Goal: Use online tool/utility: Utilize a website feature to perform a specific function

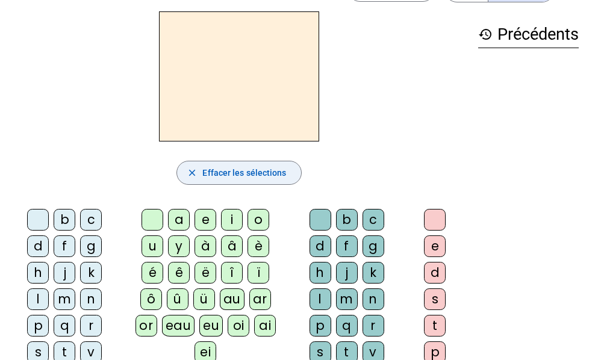
scroll to position [60, 0]
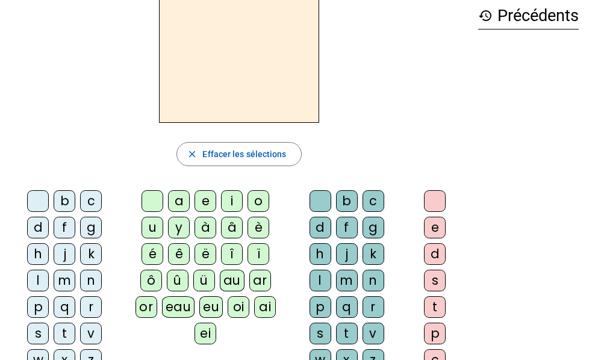
click at [63, 282] on div "m" at bounding box center [65, 281] width 22 height 22
click at [181, 205] on div "a" at bounding box center [179, 201] width 22 height 22
click at [182, 207] on div "a" at bounding box center [179, 201] width 22 height 22
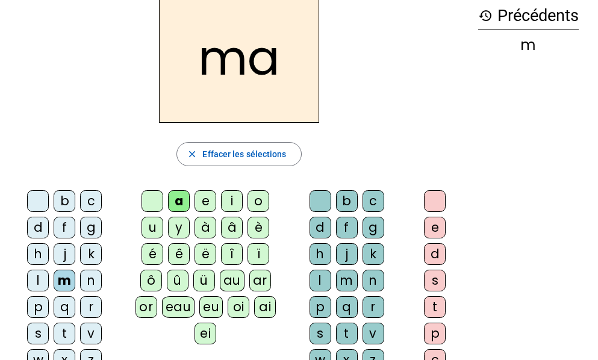
click at [343, 281] on div "m" at bounding box center [347, 281] width 22 height 22
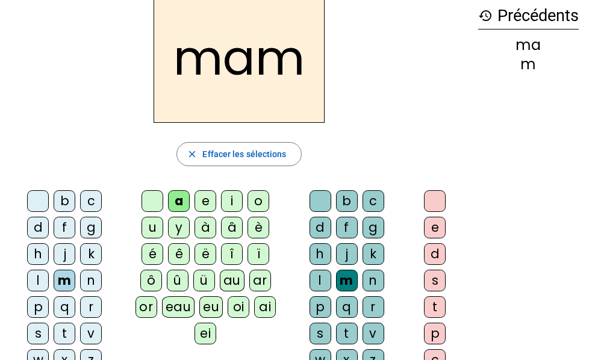
click at [438, 208] on div at bounding box center [435, 201] width 22 height 22
click at [428, 203] on div at bounding box center [435, 201] width 22 height 22
click at [424, 199] on div at bounding box center [435, 201] width 22 height 22
click at [431, 208] on div at bounding box center [435, 201] width 22 height 22
click at [436, 201] on div at bounding box center [435, 201] width 22 height 22
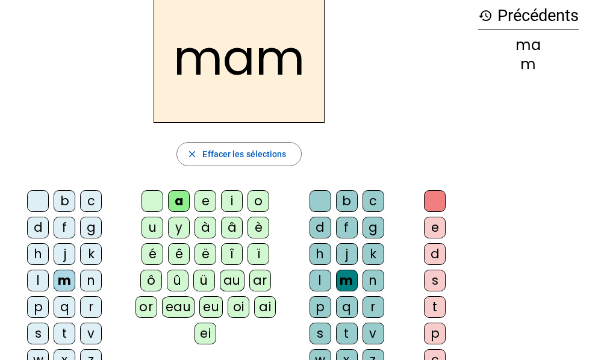
click at [289, 72] on h2 "mam" at bounding box center [239, 58] width 171 height 130
click at [321, 199] on div at bounding box center [320, 201] width 22 height 22
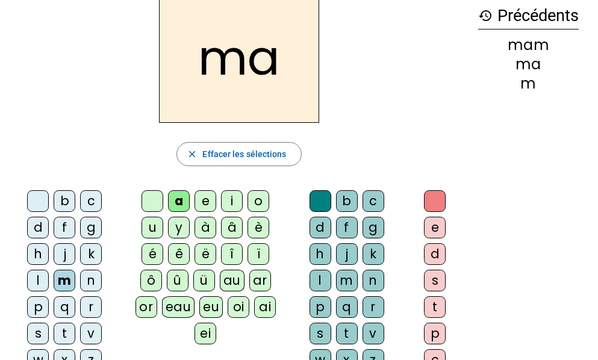
click at [321, 287] on div "l" at bounding box center [320, 281] width 22 height 22
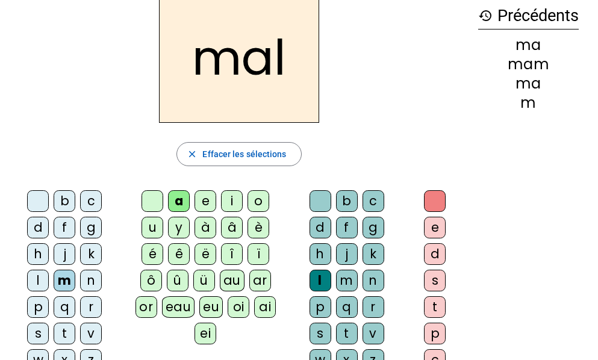
click at [158, 205] on div at bounding box center [152, 201] width 22 height 22
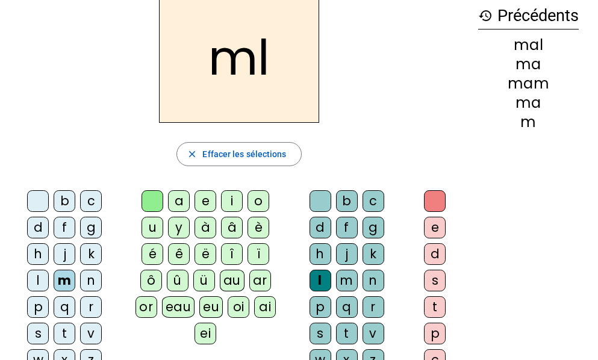
click at [159, 205] on div at bounding box center [152, 201] width 22 height 22
click at [235, 201] on div "i" at bounding box center [232, 201] width 22 height 22
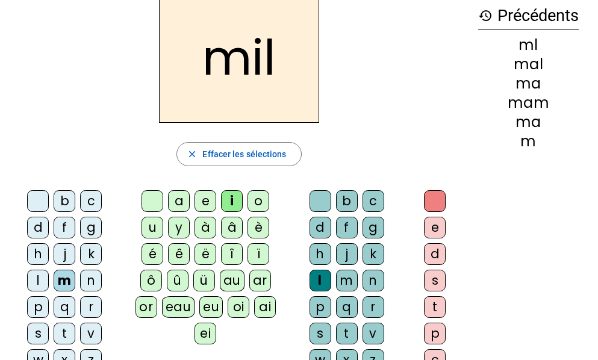
click at [30, 352] on div "w" at bounding box center [38, 360] width 22 height 22
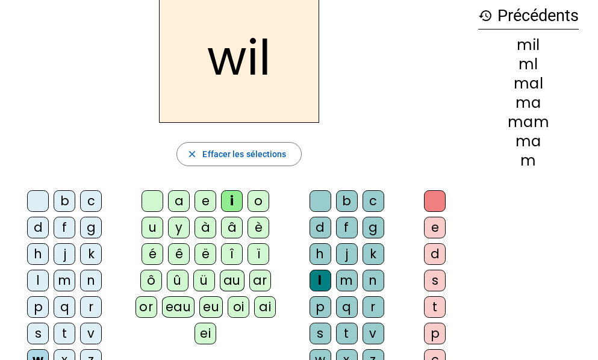
click at [36, 335] on div "s" at bounding box center [38, 334] width 22 height 22
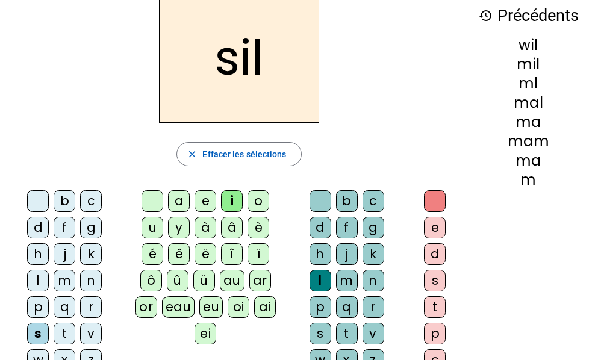
click at [35, 204] on div at bounding box center [38, 201] width 22 height 22
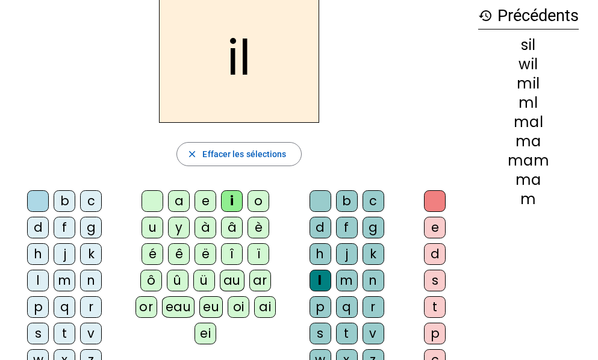
click at [34, 331] on div "s" at bounding box center [38, 334] width 22 height 22
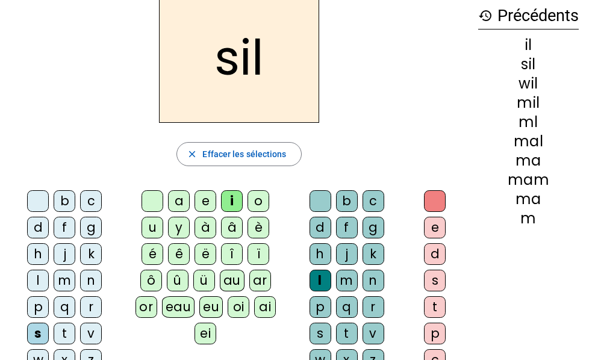
click at [90, 205] on div "c" at bounding box center [91, 201] width 22 height 22
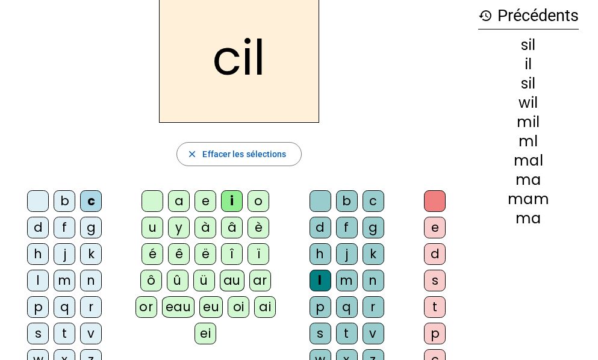
click at [229, 77] on h2 "cil" at bounding box center [239, 58] width 160 height 130
click at [319, 199] on div at bounding box center [320, 201] width 22 height 22
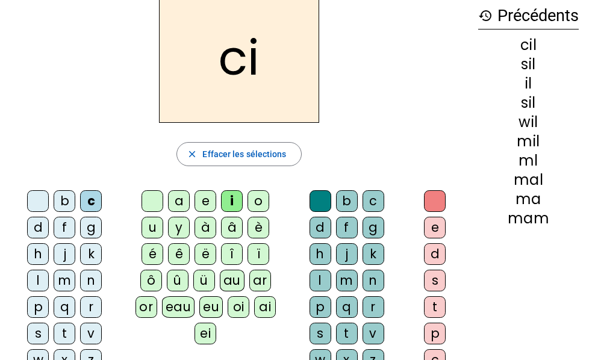
click at [33, 331] on div "s" at bounding box center [38, 334] width 22 height 22
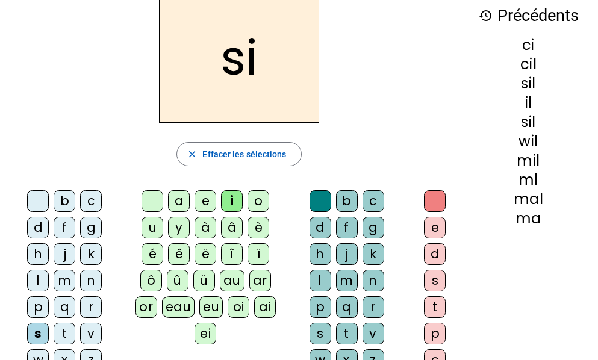
click at [231, 203] on div "i" at bounding box center [232, 201] width 22 height 22
click at [375, 204] on div "c" at bounding box center [373, 201] width 22 height 22
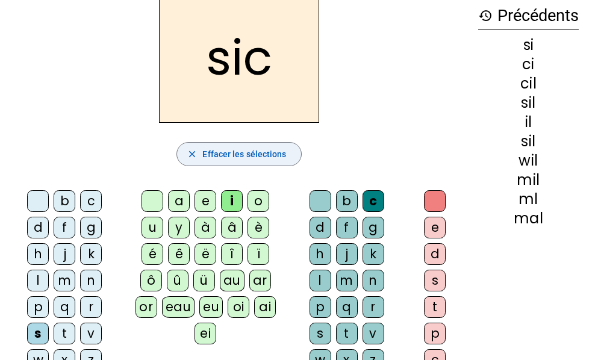
drag, startPoint x: 267, startPoint y: 151, endPoint x: 260, endPoint y: 149, distance: 7.4
click at [267, 151] on span "Effacer les sélections" at bounding box center [244, 154] width 84 height 14
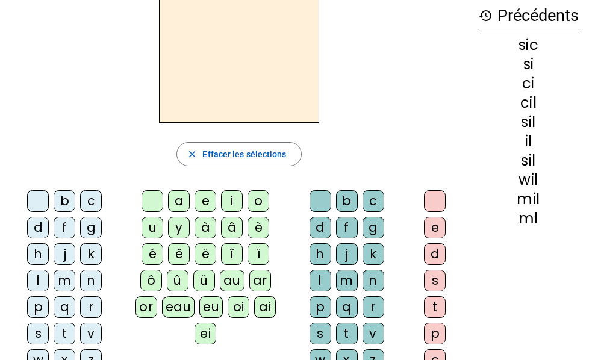
click at [87, 286] on div "n" at bounding box center [91, 281] width 22 height 22
click at [231, 207] on div "i" at bounding box center [232, 201] width 22 height 22
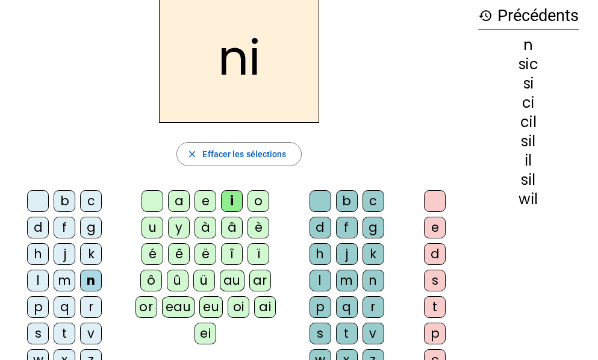
click at [206, 196] on div "e" at bounding box center [205, 201] width 22 height 22
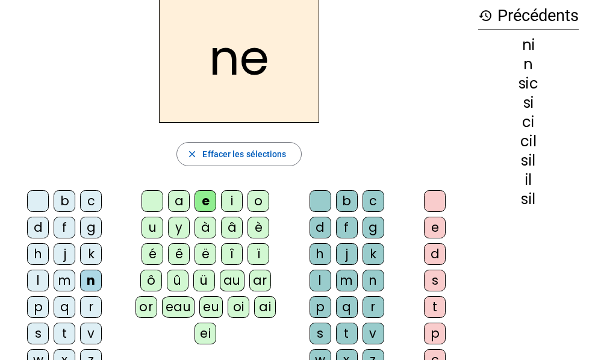
click at [34, 327] on div "s" at bounding box center [38, 334] width 22 height 22
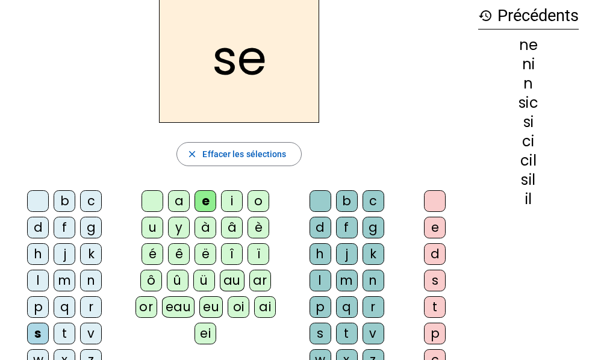
drag, startPoint x: 182, startPoint y: 204, endPoint x: 179, endPoint y: 177, distance: 26.7
click at [182, 204] on div "a" at bounding box center [179, 201] width 22 height 22
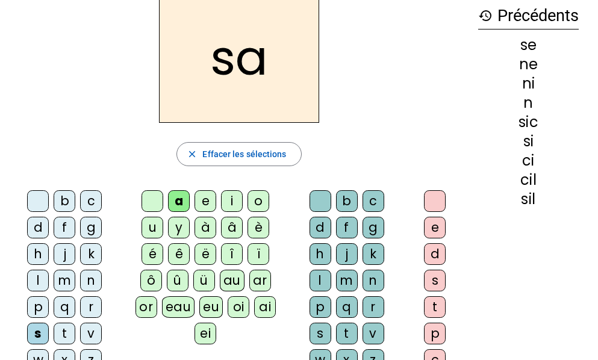
click at [157, 220] on div "u" at bounding box center [152, 228] width 22 height 22
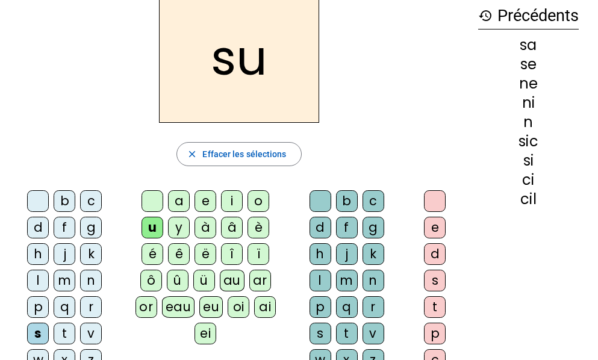
click at [35, 280] on div "l" at bounding box center [38, 281] width 22 height 22
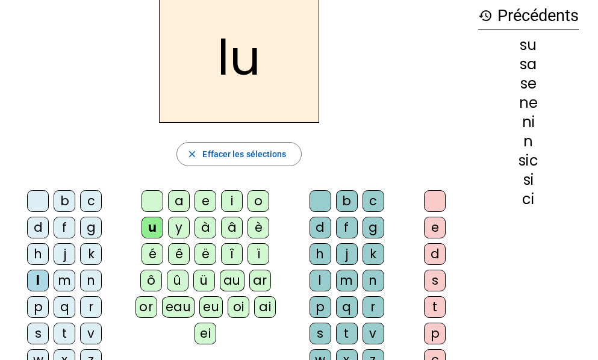
click at [34, 223] on div "d" at bounding box center [38, 228] width 22 height 22
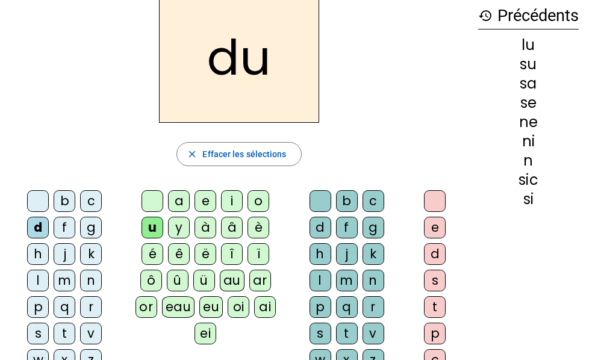
click at [96, 275] on div "n" at bounding box center [91, 281] width 22 height 22
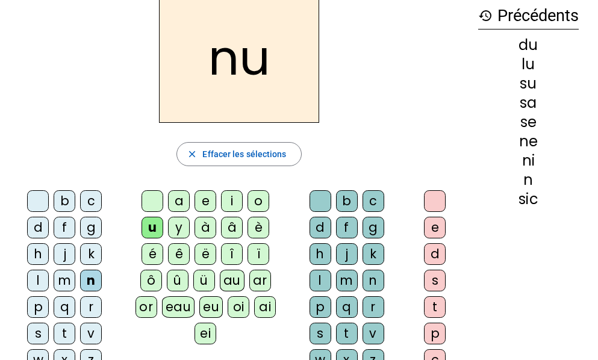
click at [309, 281] on div "l" at bounding box center [320, 281] width 22 height 22
